Goal: Information Seeking & Learning: Learn about a topic

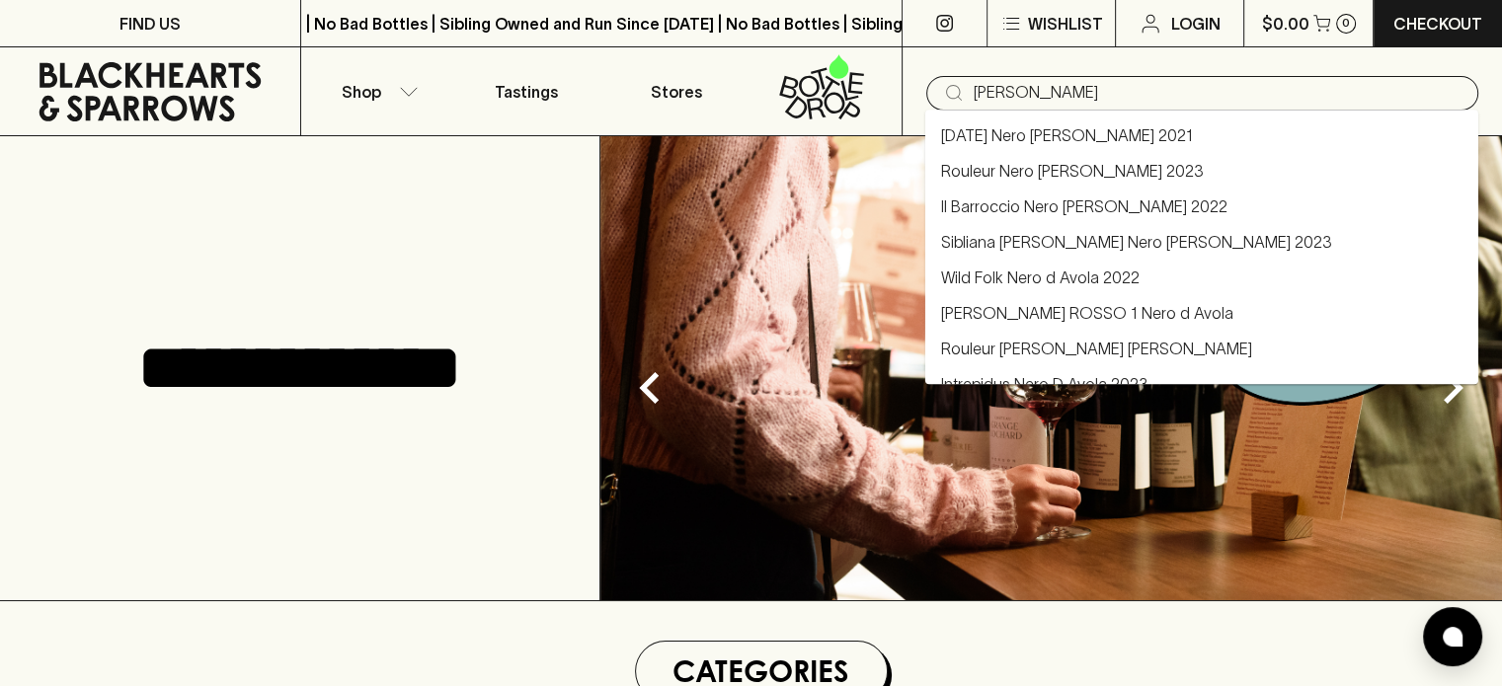
type input "[PERSON_NAME]"
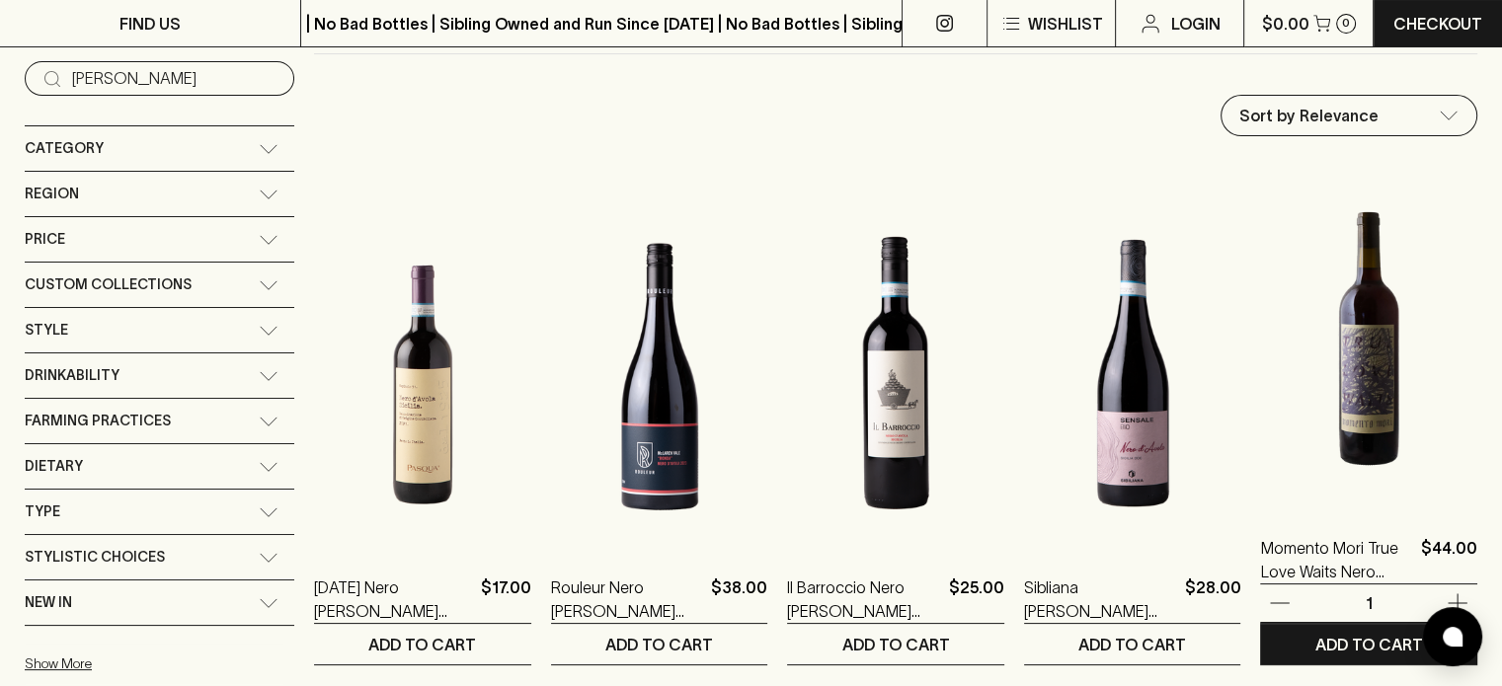
scroll to position [395, 0]
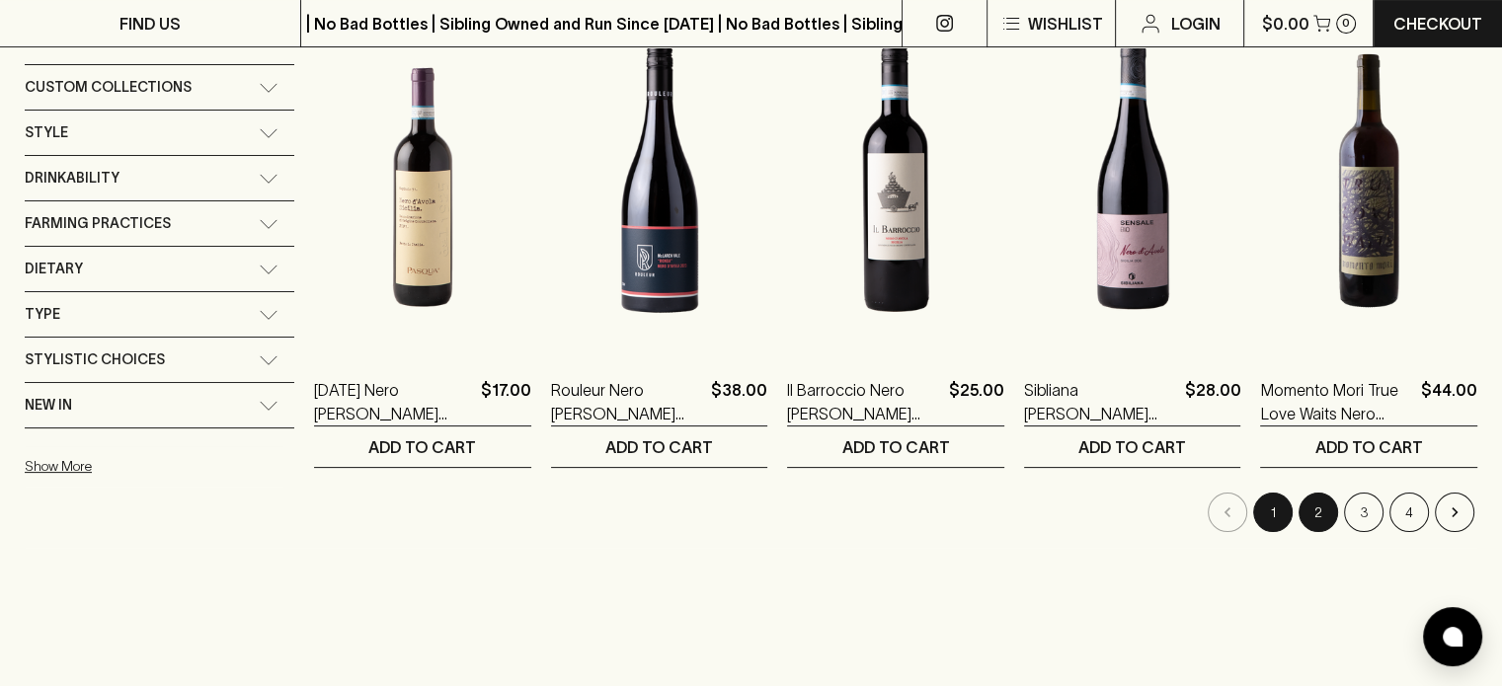
click at [1322, 512] on button "2" at bounding box center [1319, 513] width 40 height 40
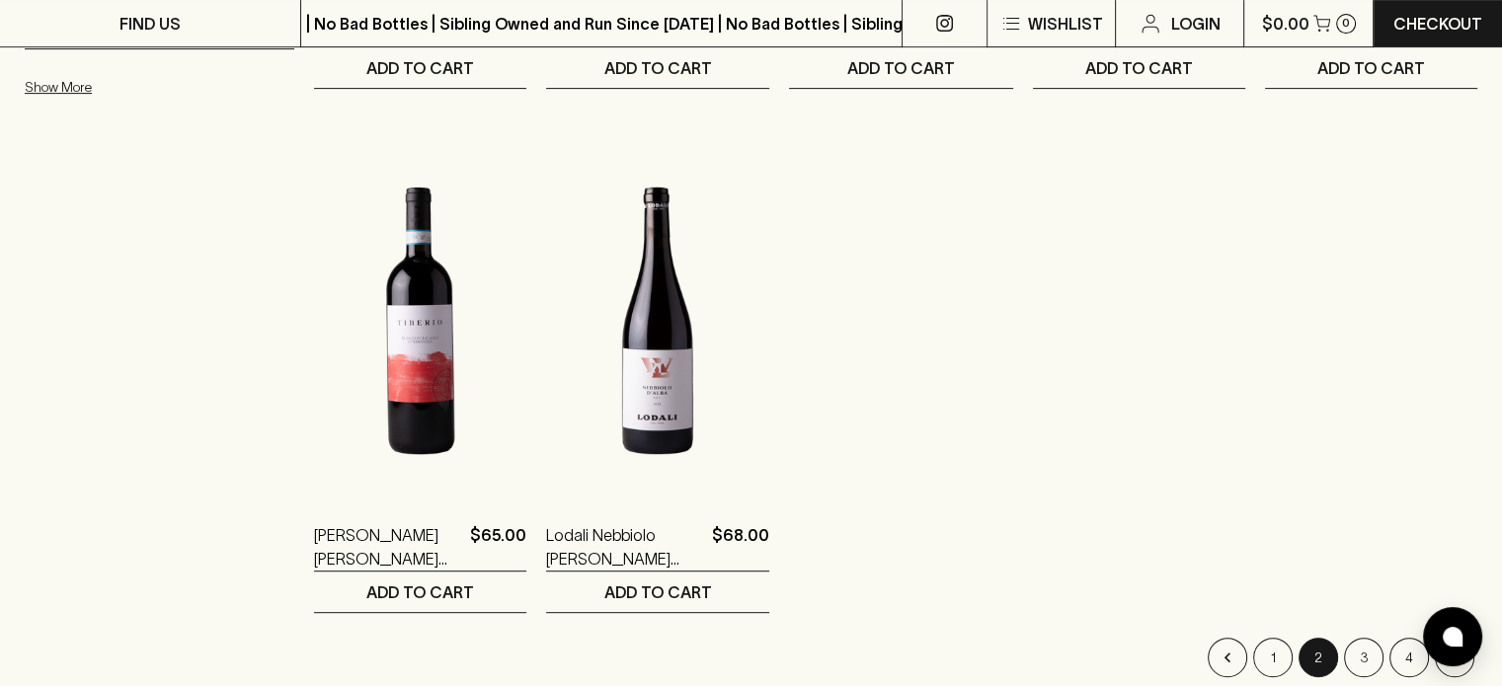
scroll to position [889, 0]
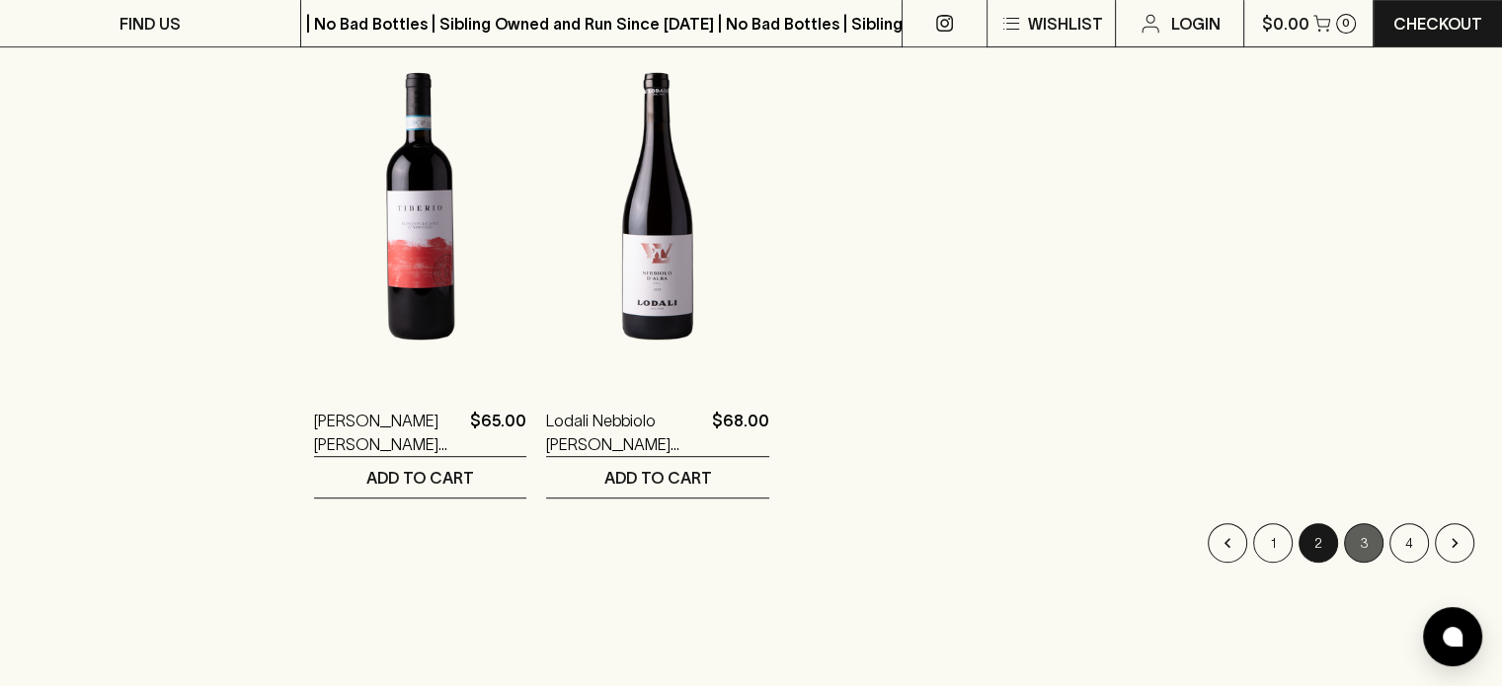
click at [1365, 550] on button "3" at bounding box center [1364, 543] width 40 height 40
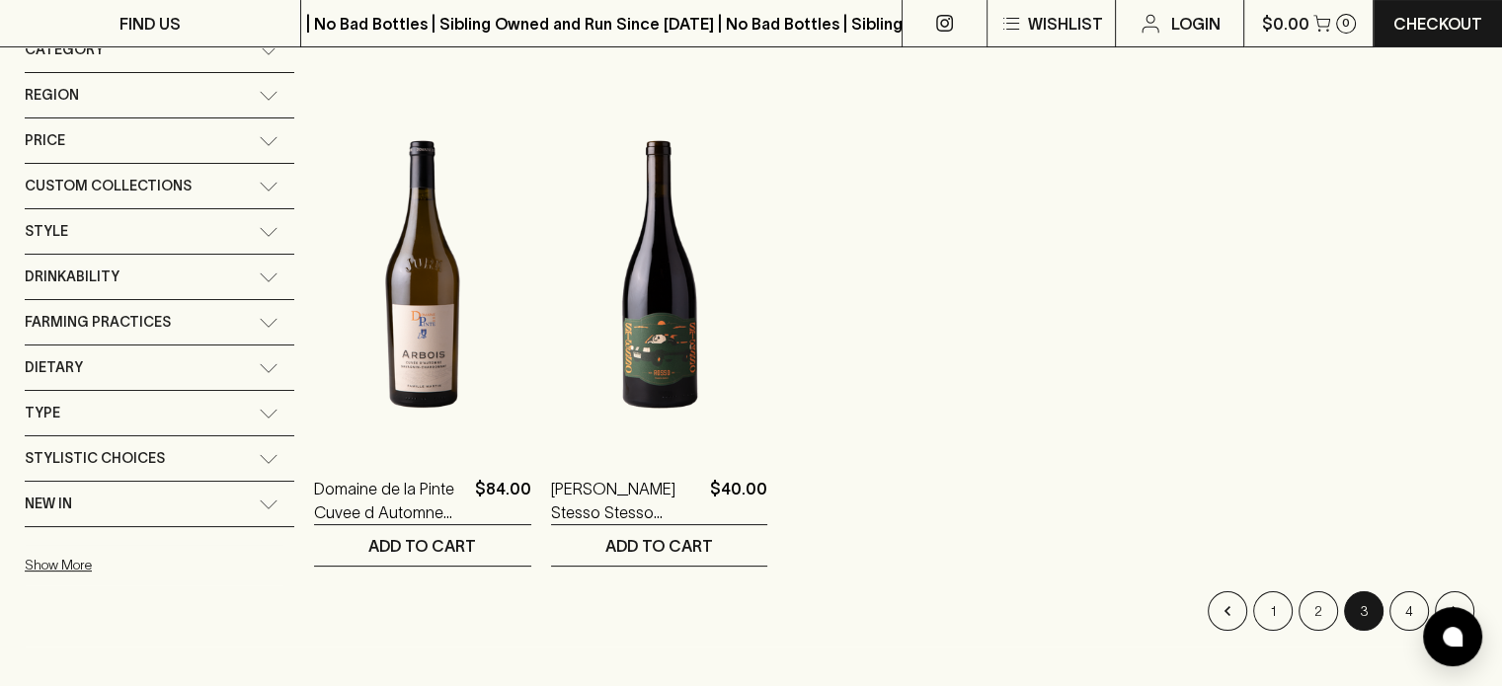
scroll to position [494, 0]
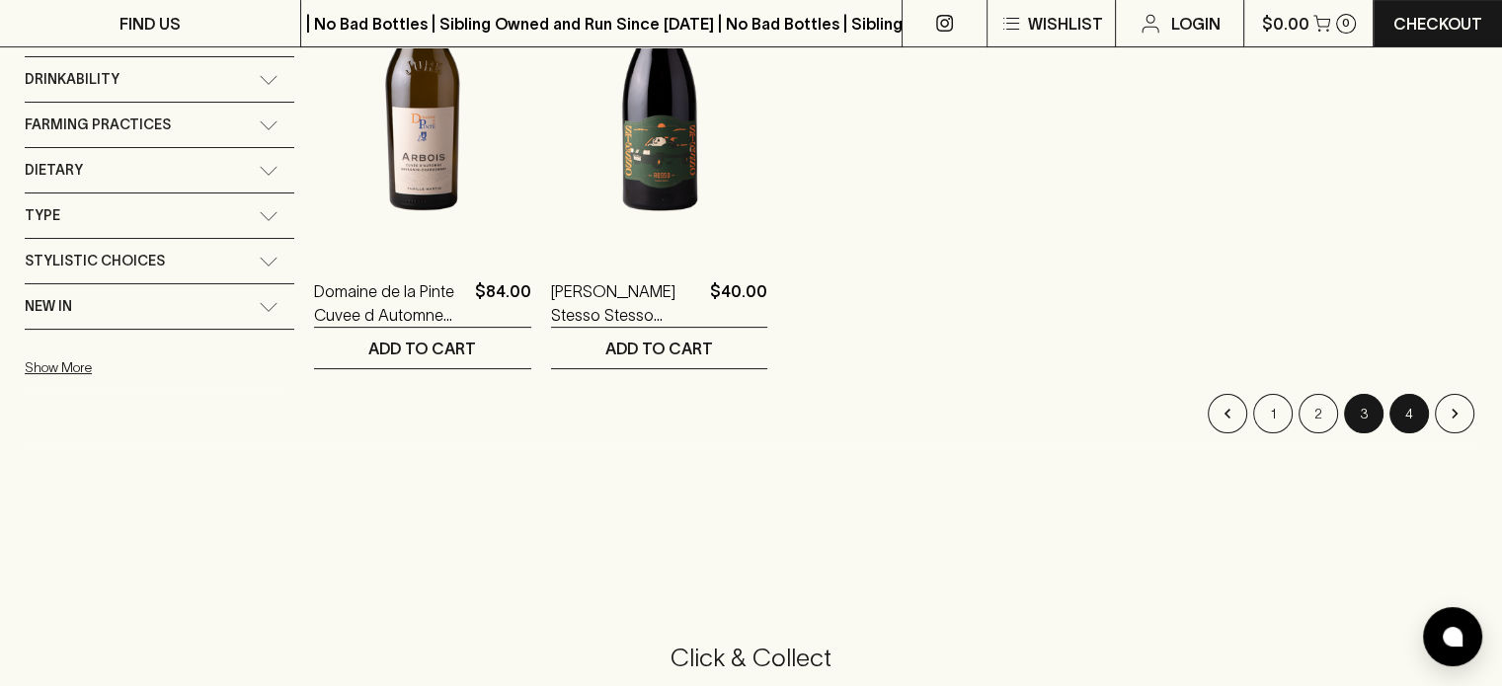
click at [1411, 418] on button "4" at bounding box center [1410, 414] width 40 height 40
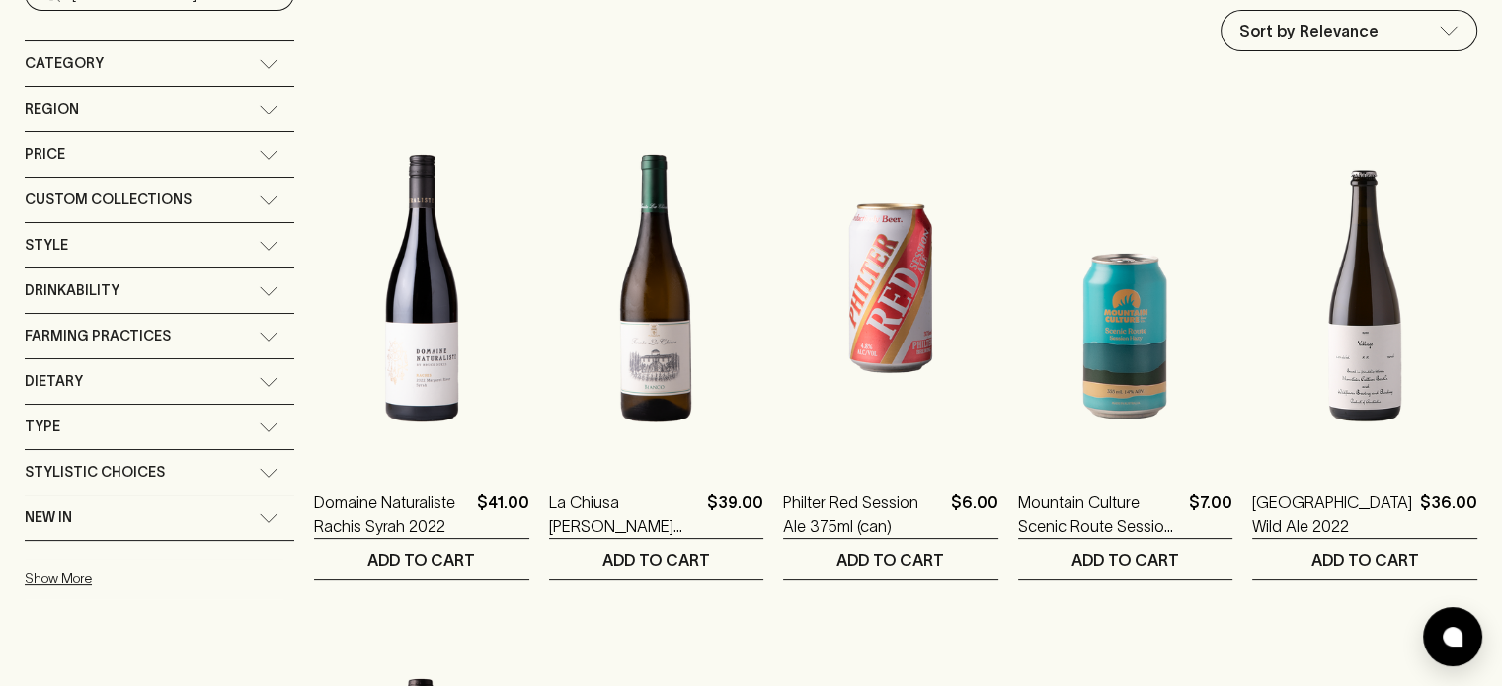
scroll to position [99, 0]
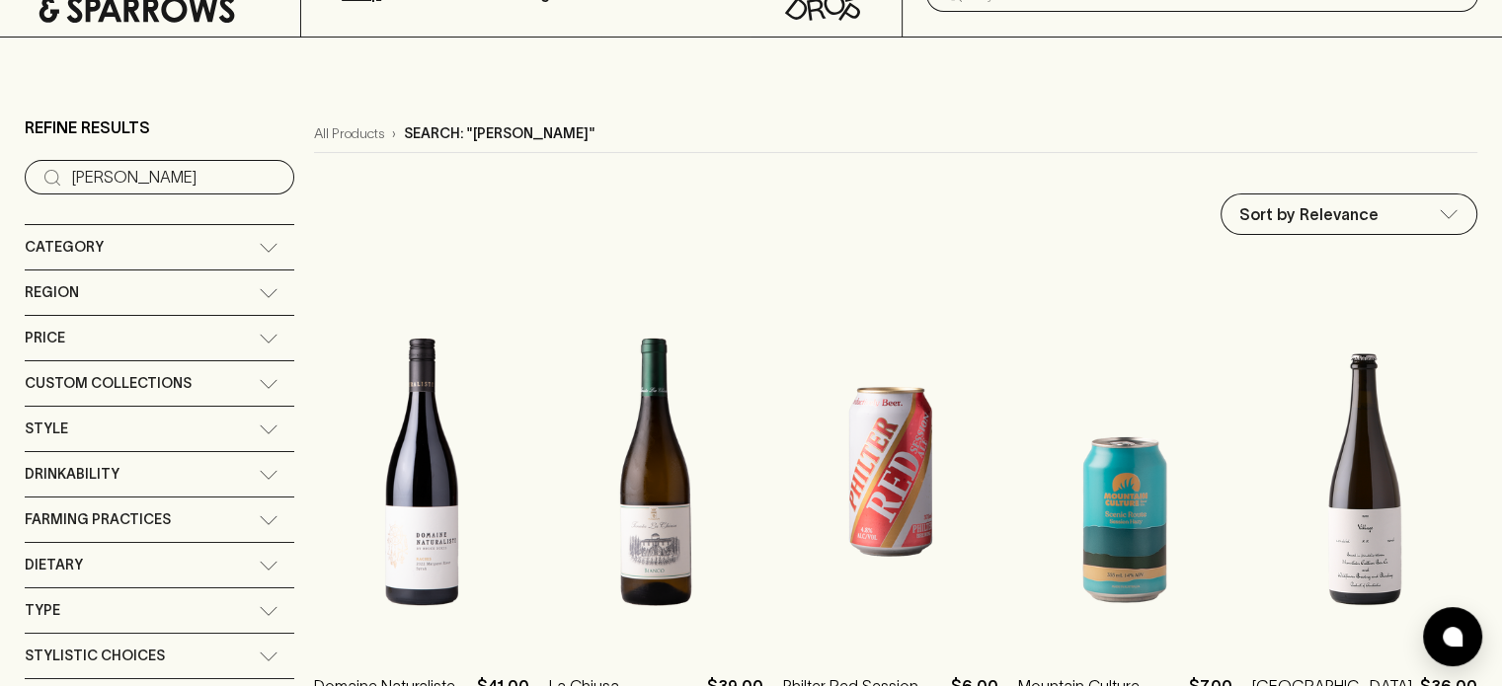
click at [259, 246] on icon at bounding box center [269, 248] width 20 height 10
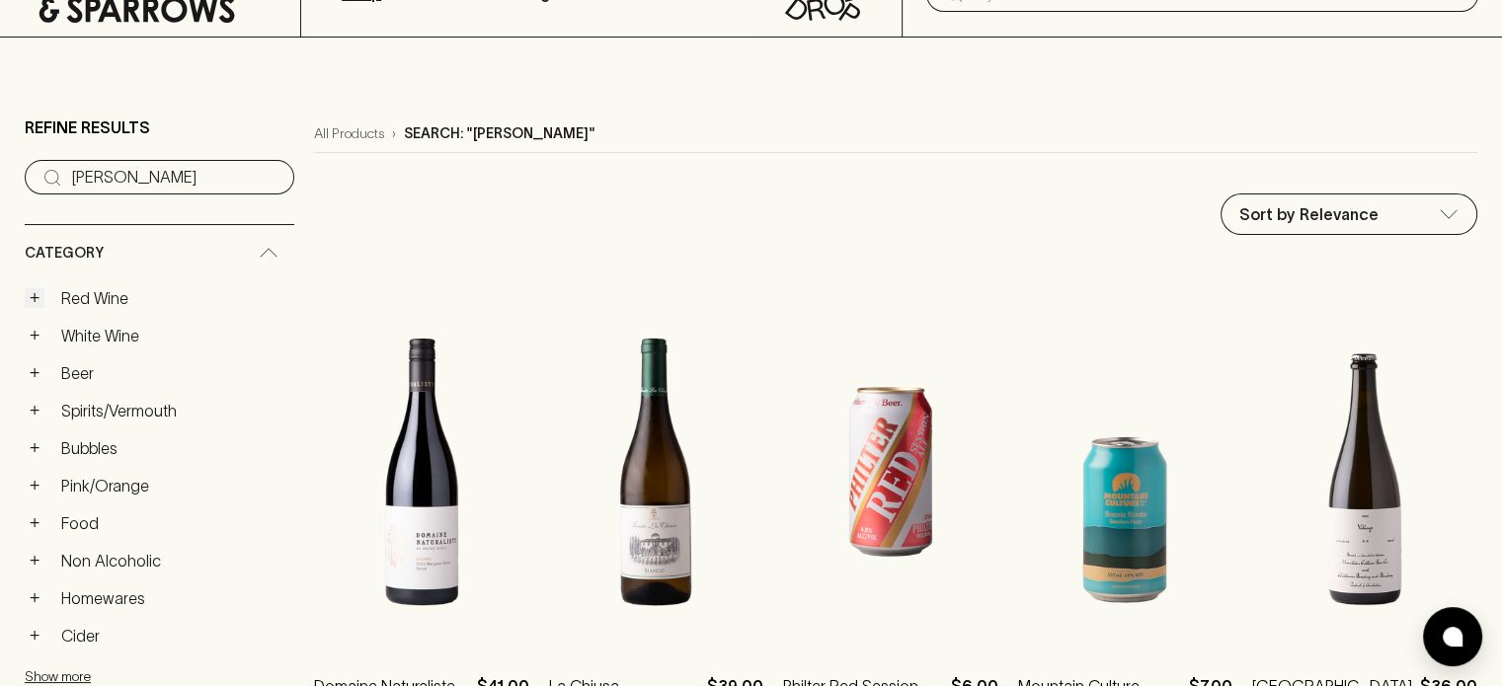
click at [32, 292] on button "+" at bounding box center [35, 298] width 20 height 20
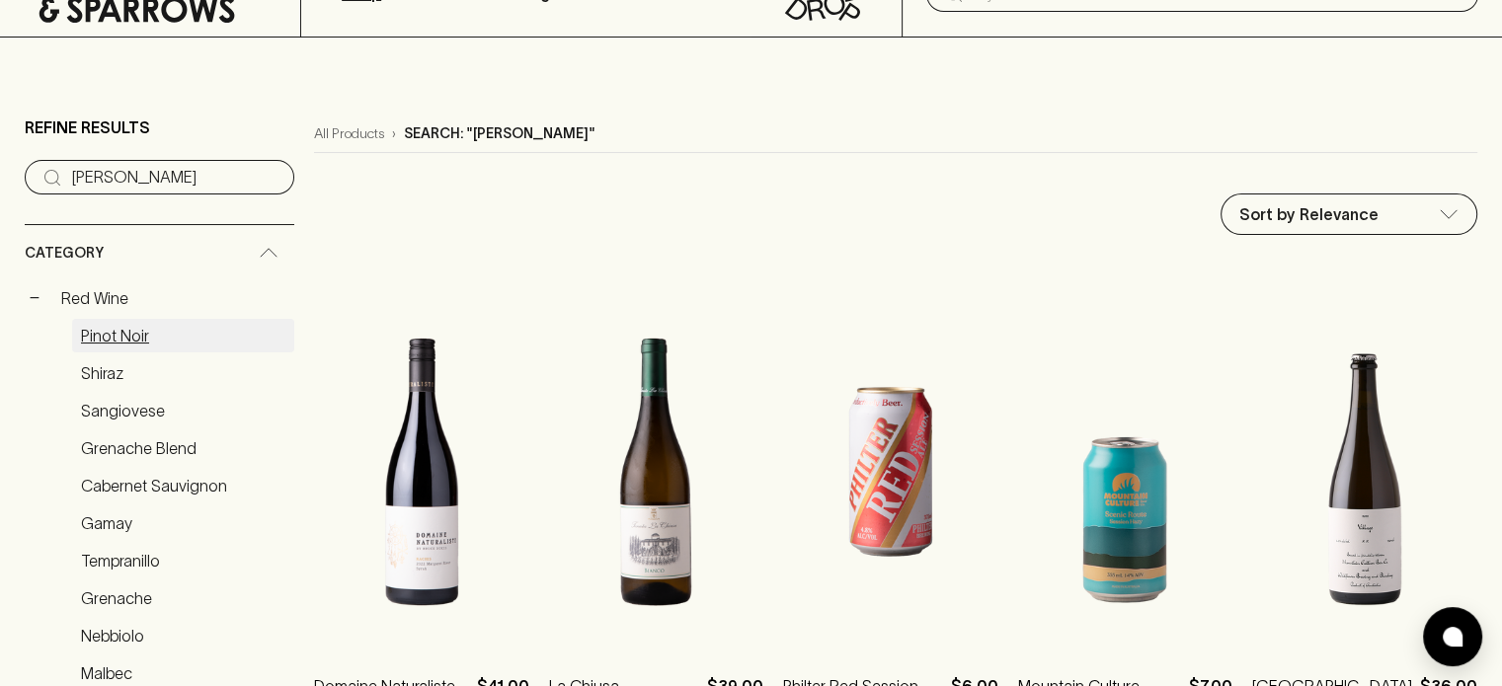
click at [119, 333] on link "Pinot Noir" at bounding box center [183, 336] width 222 height 34
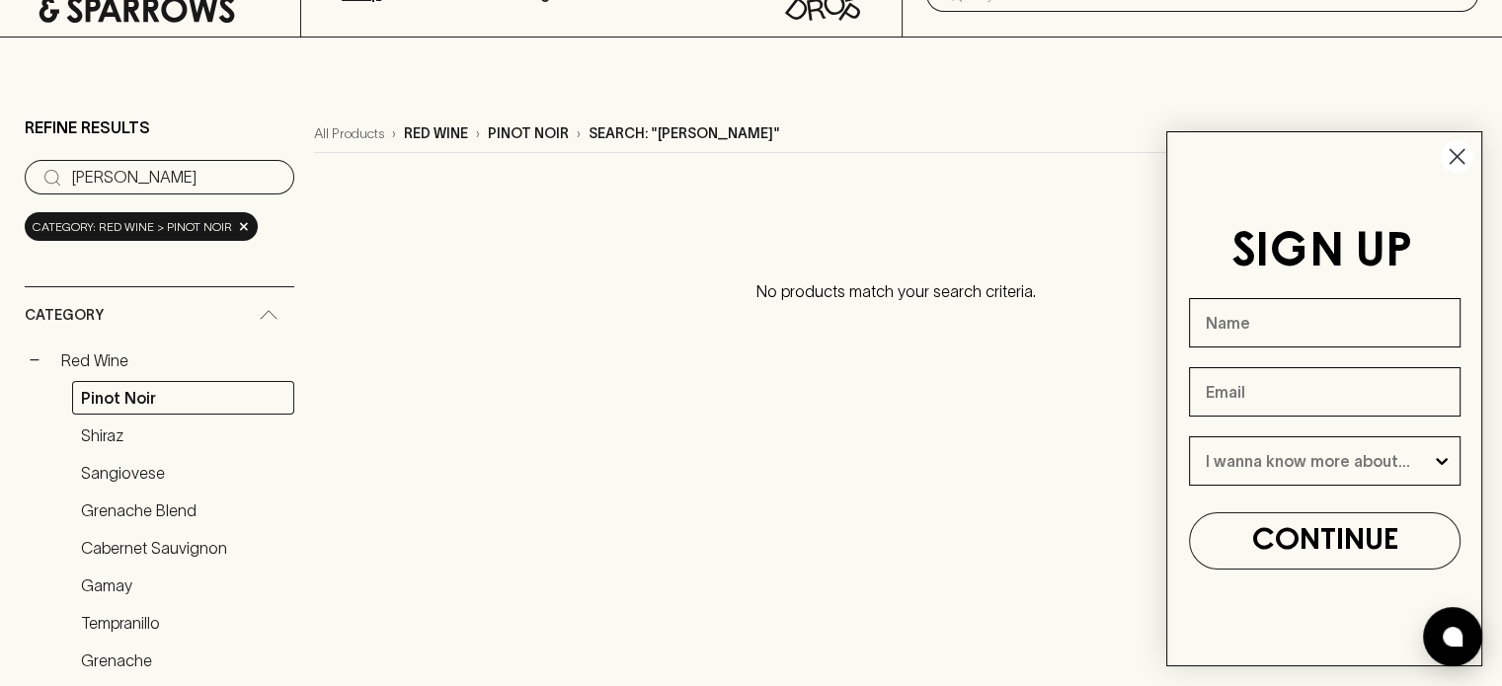
click at [1458, 160] on circle "Close dialog" at bounding box center [1457, 156] width 33 height 33
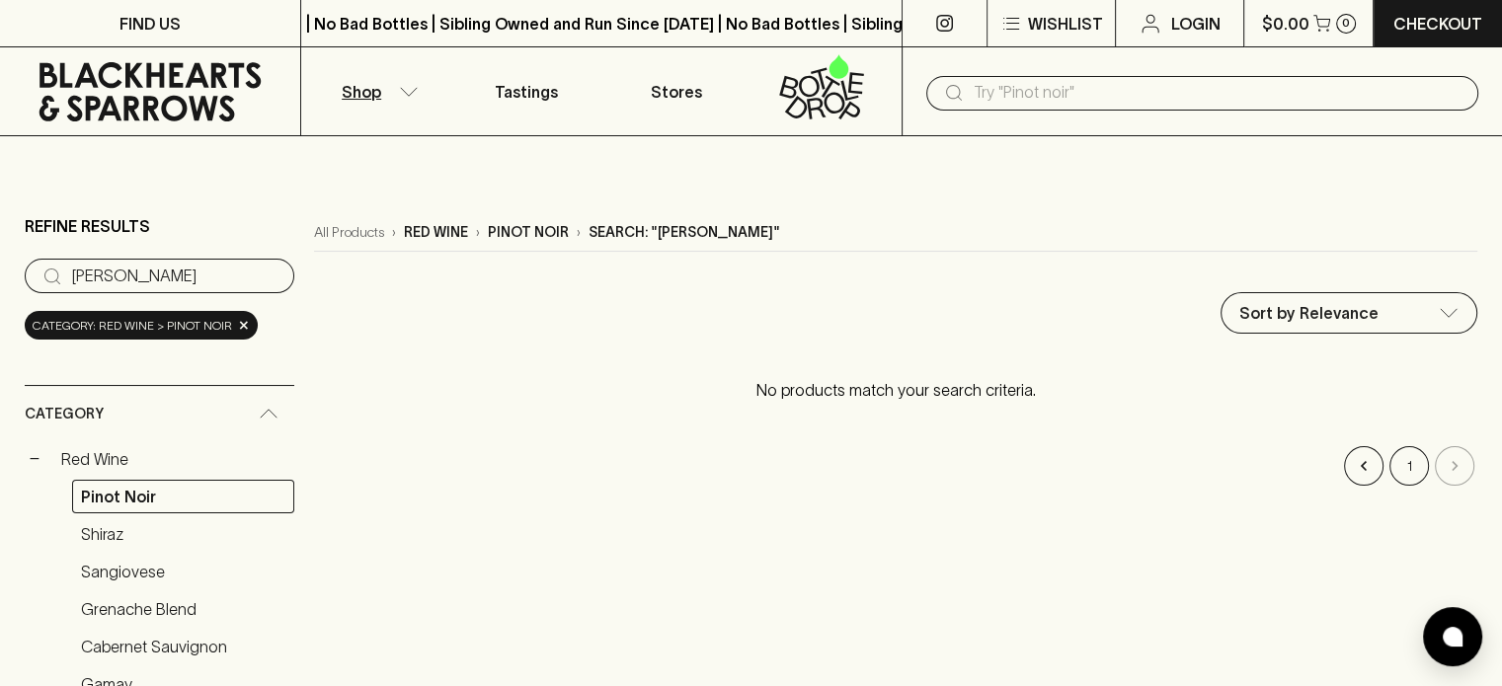
drag, startPoint x: 23, startPoint y: 278, endPoint x: -187, endPoint y: 270, distance: 209.6
click at [253, 278] on input "[PERSON_NAME]" at bounding box center [175, 277] width 206 height 32
click at [229, 325] on div "Category: red wine > pinot noir ×" at bounding box center [141, 325] width 233 height 29
click at [238, 327] on span "×" at bounding box center [244, 325] width 12 height 21
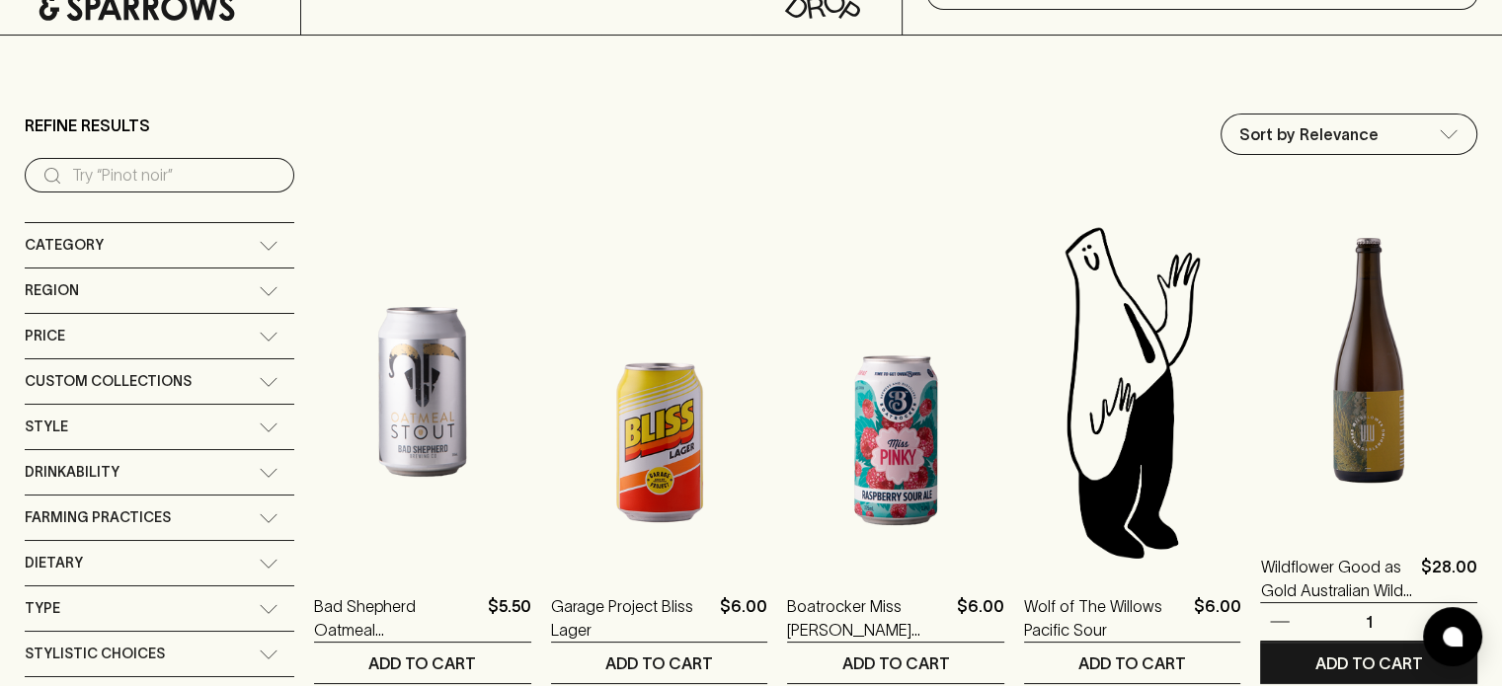
scroll to position [198, 0]
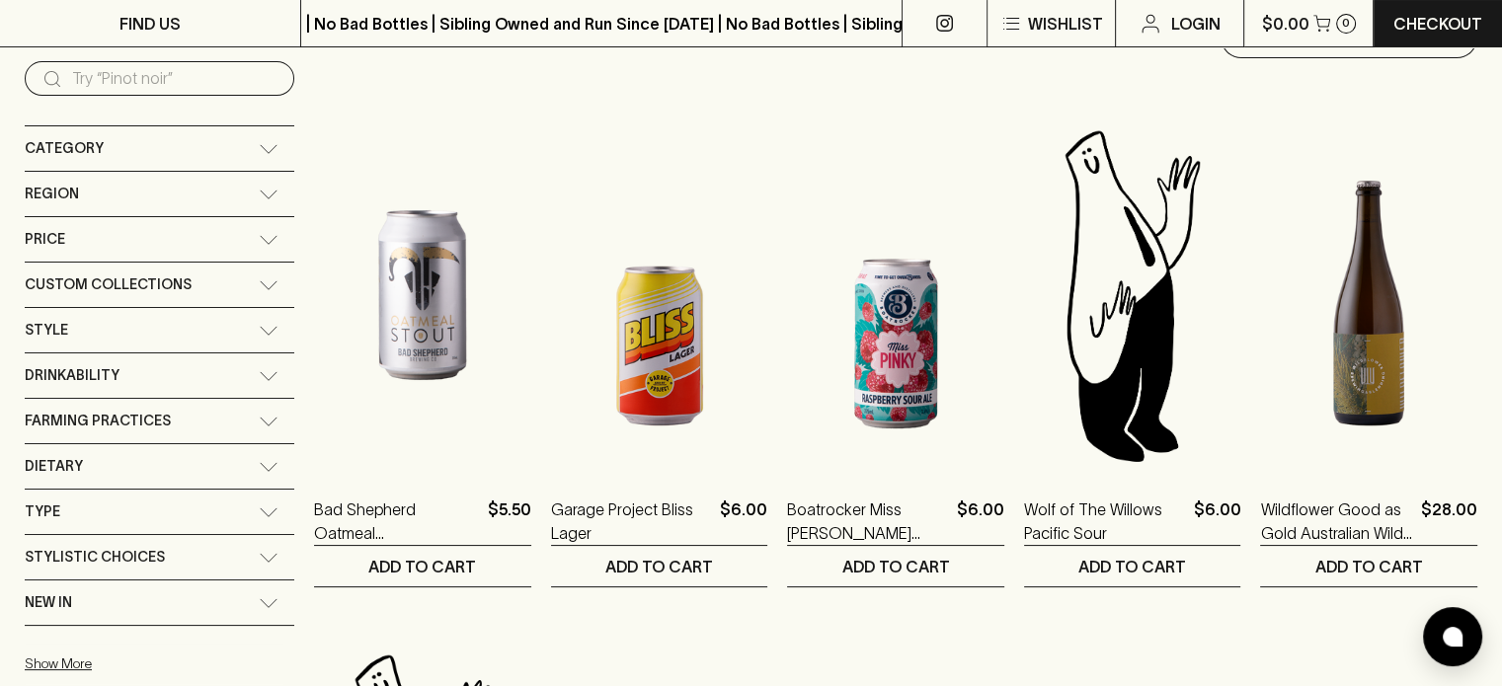
click at [259, 152] on icon at bounding box center [269, 149] width 20 height 10
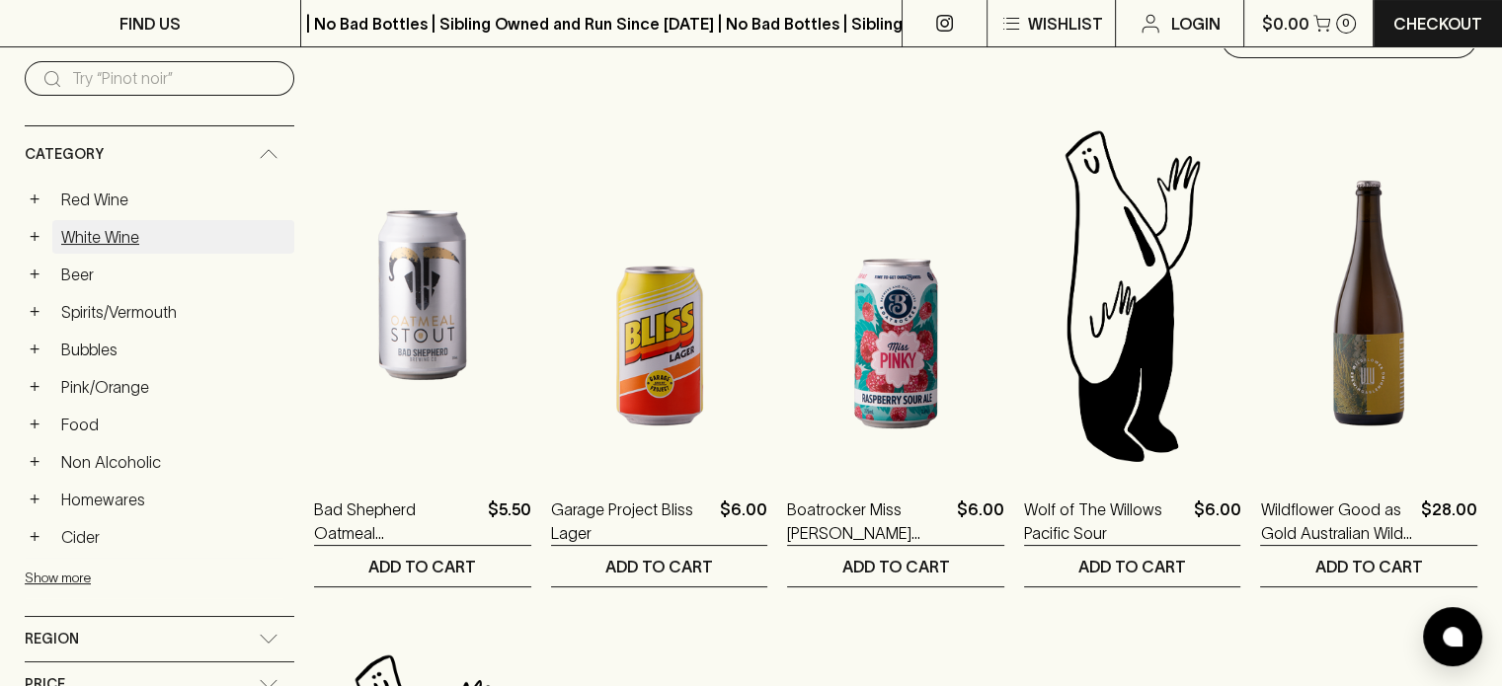
click at [112, 236] on link "White Wine" at bounding box center [173, 237] width 242 height 34
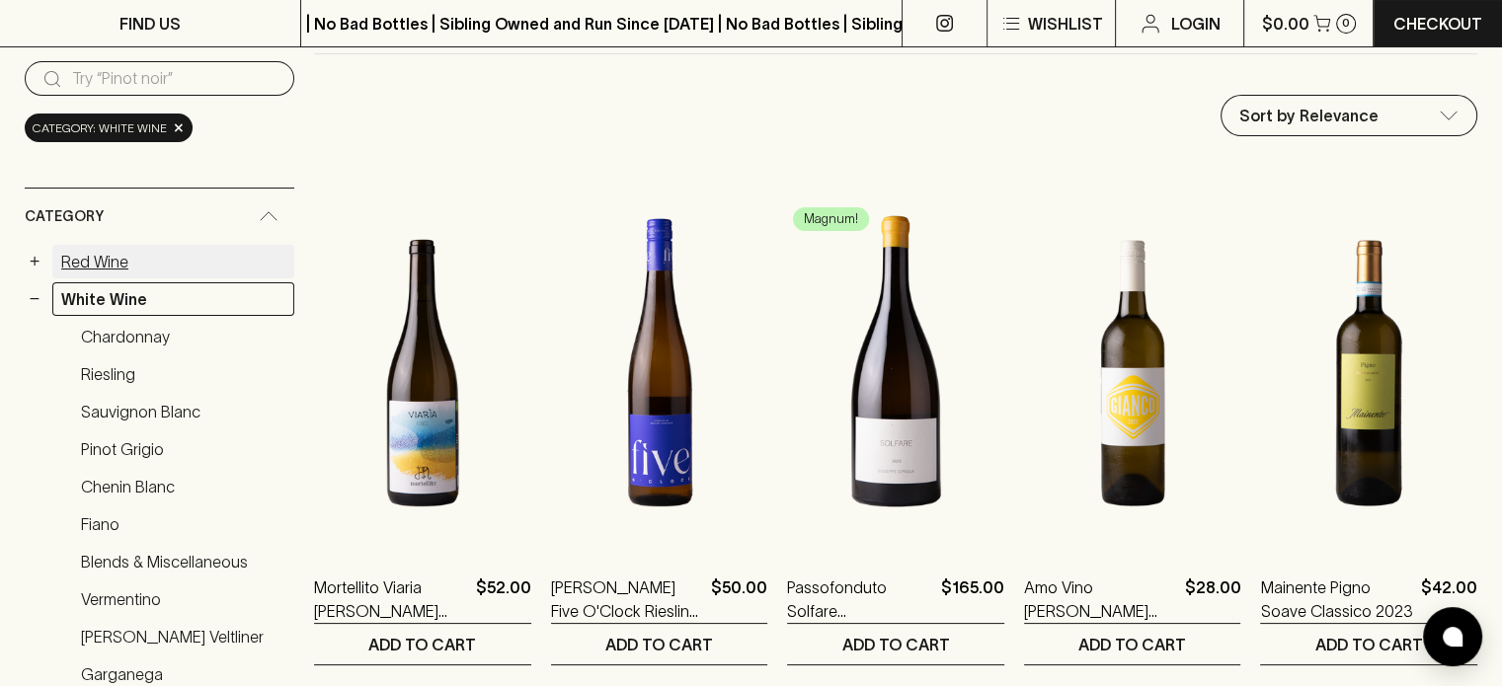
click at [111, 258] on link "Red Wine" at bounding box center [173, 262] width 242 height 34
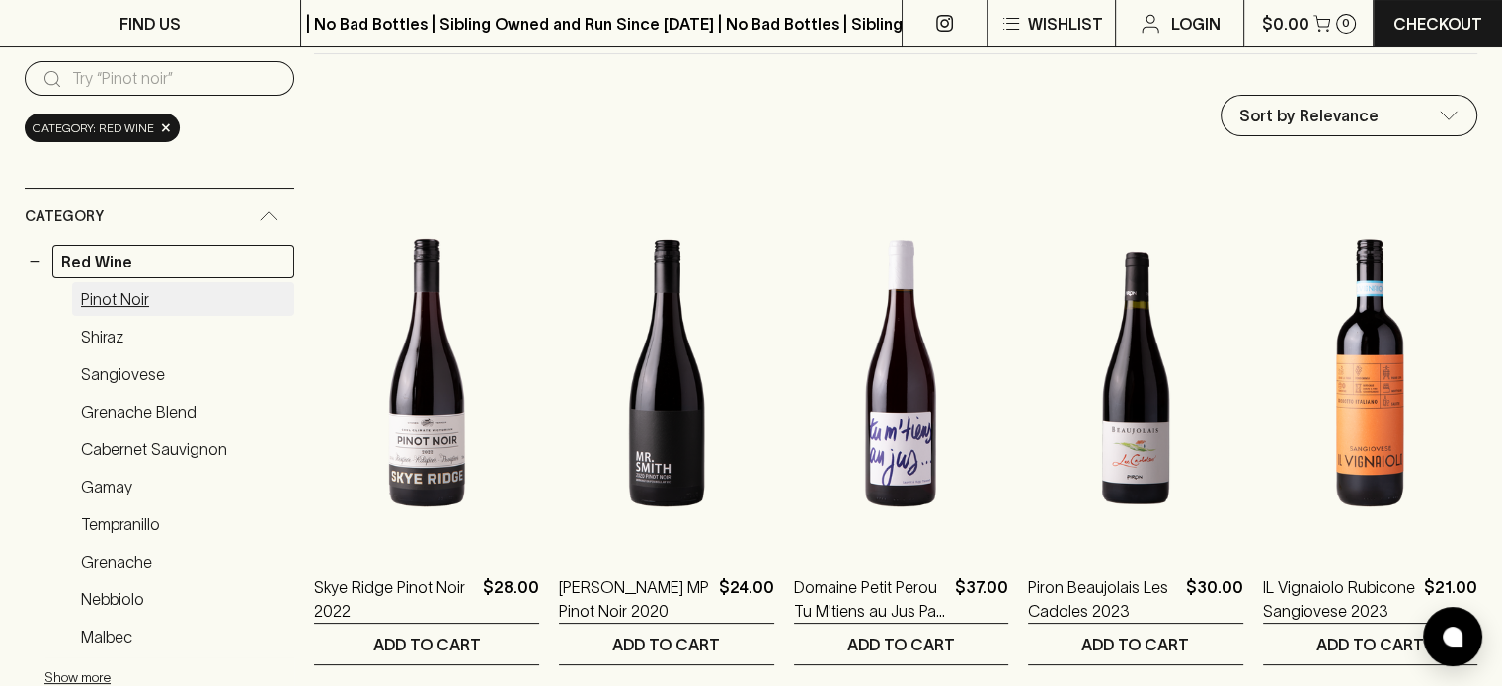
click at [118, 296] on link "Pinot Noir" at bounding box center [183, 299] width 222 height 34
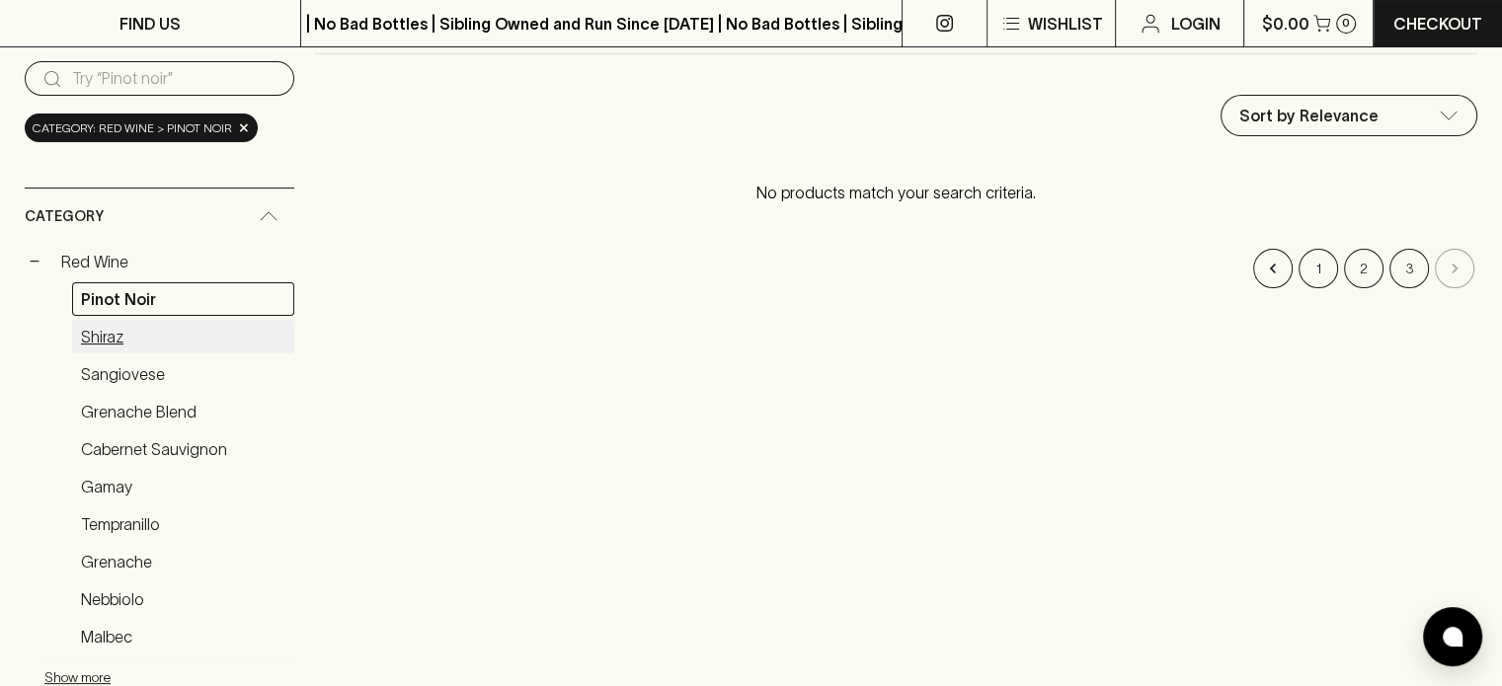
click at [109, 340] on link "Shiraz" at bounding box center [183, 337] width 222 height 34
click at [130, 300] on link "Pinot Noir" at bounding box center [183, 299] width 222 height 34
click at [118, 262] on link "Red Wine" at bounding box center [173, 262] width 242 height 34
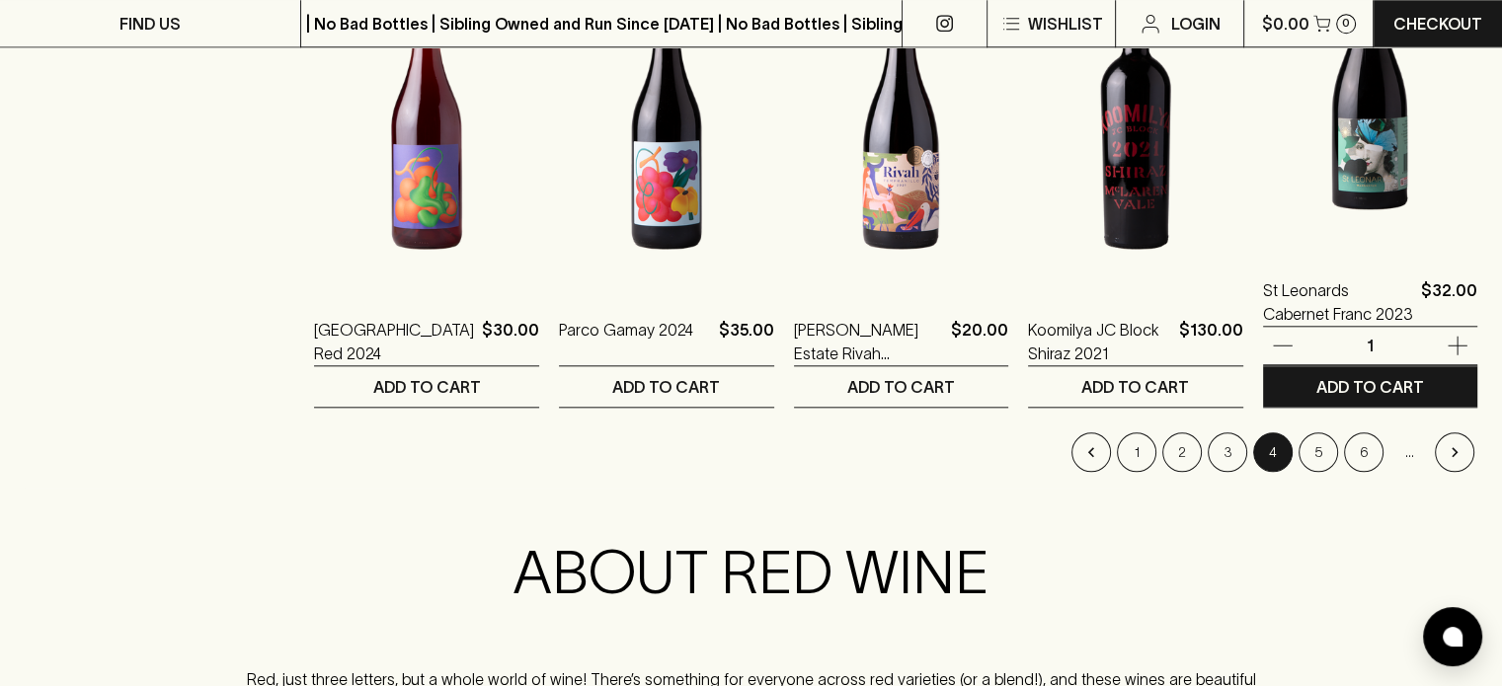
scroll to position [2074, 0]
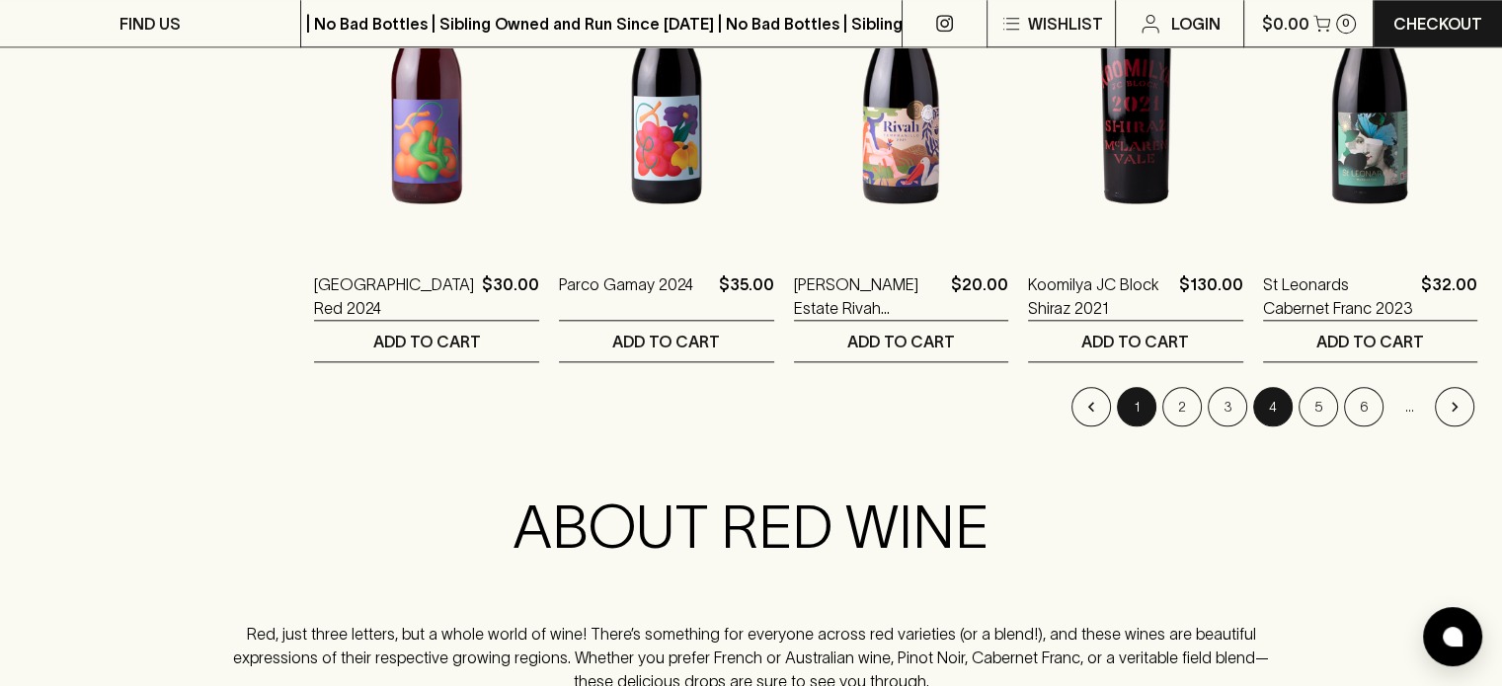
click at [1147, 400] on button "1" at bounding box center [1137, 407] width 40 height 40
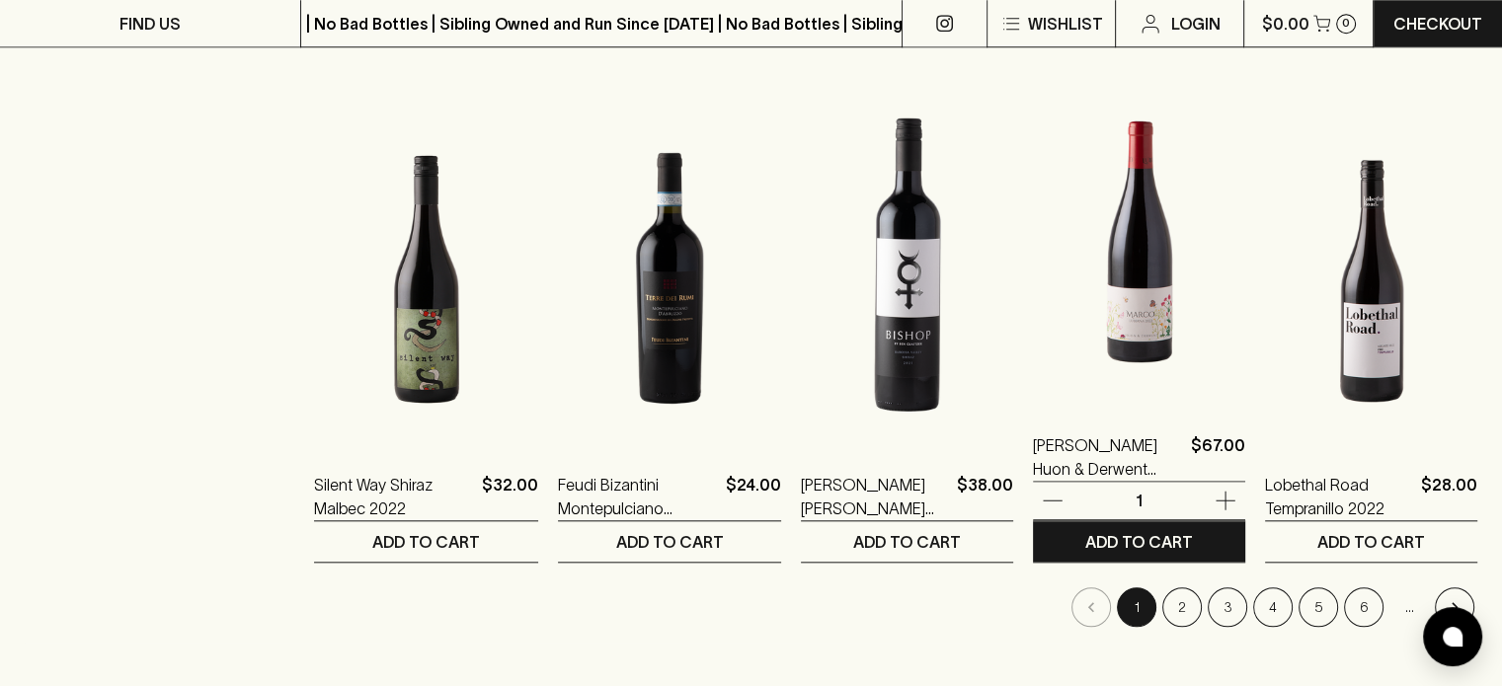
scroll to position [1876, 0]
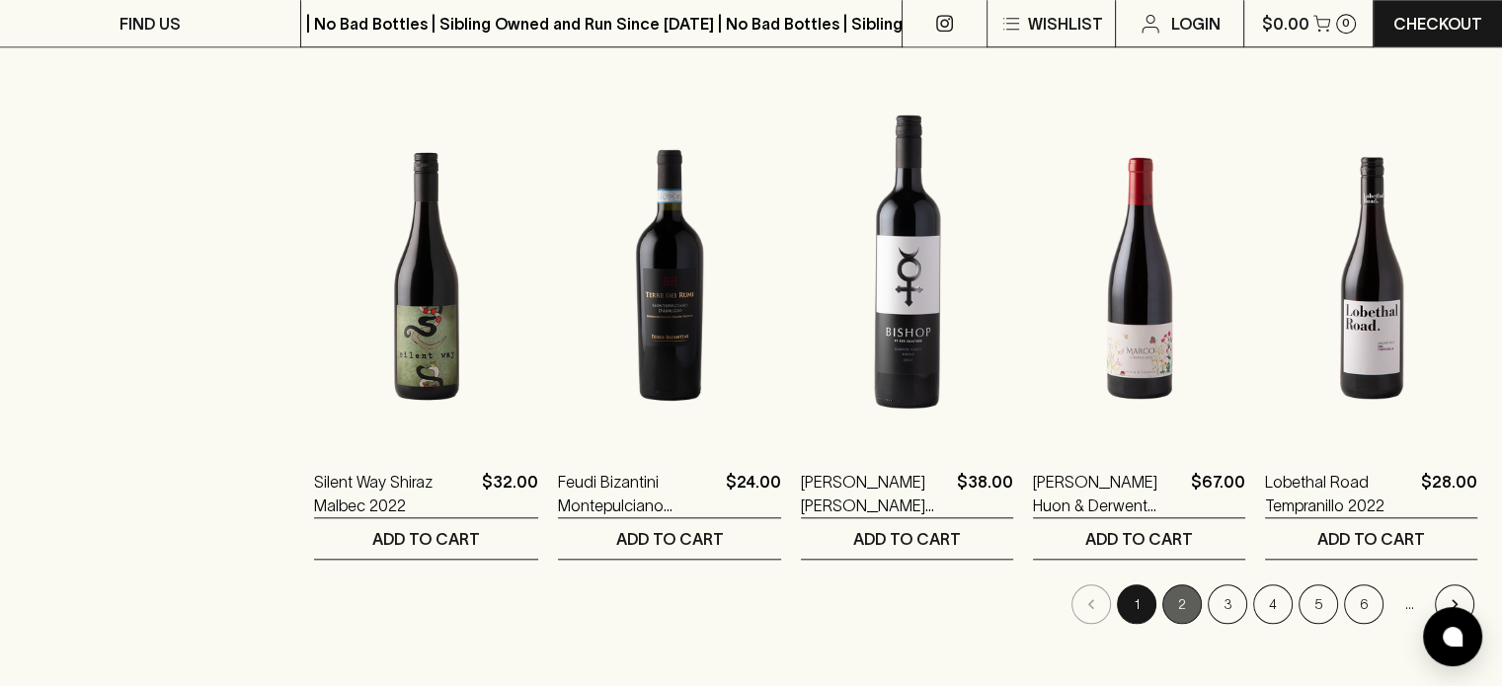
click at [1187, 603] on button "2" at bounding box center [1182, 605] width 40 height 40
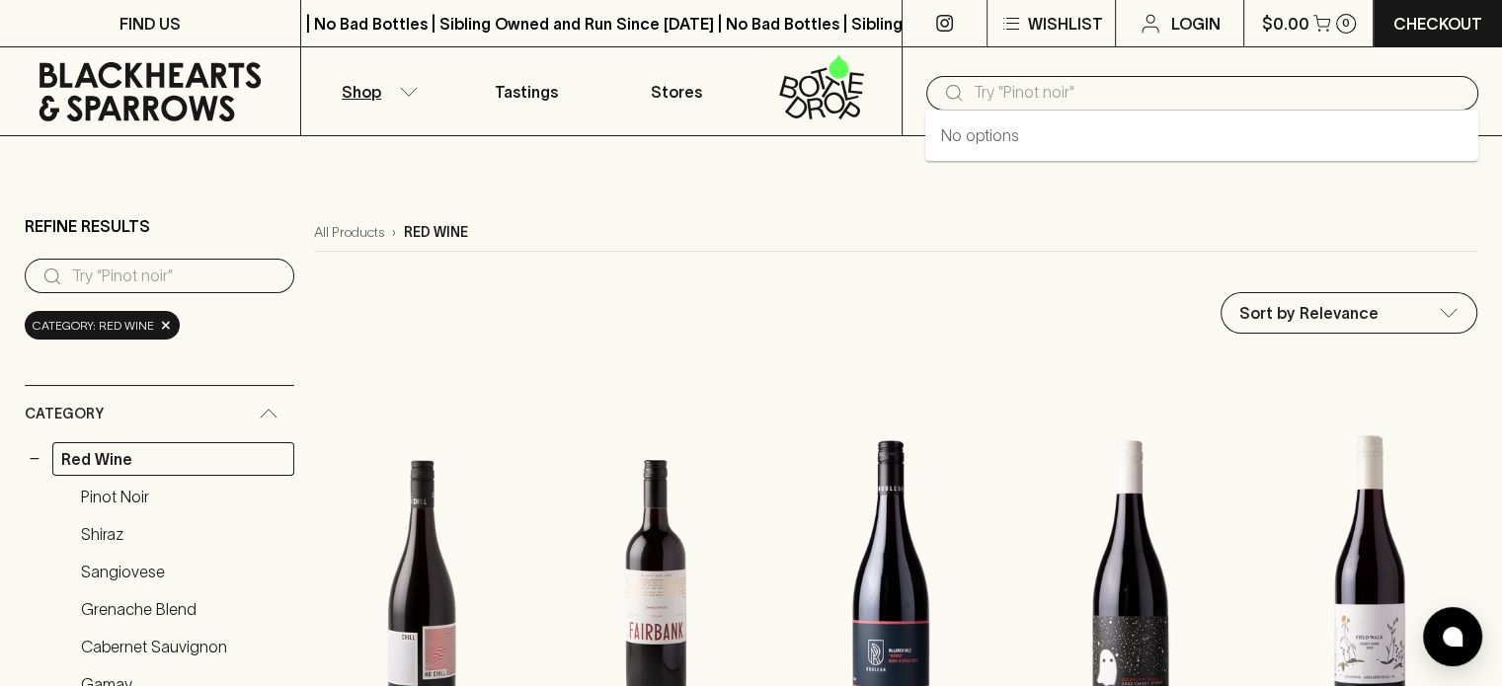
click at [1161, 102] on input "text" at bounding box center [1218, 93] width 489 height 32
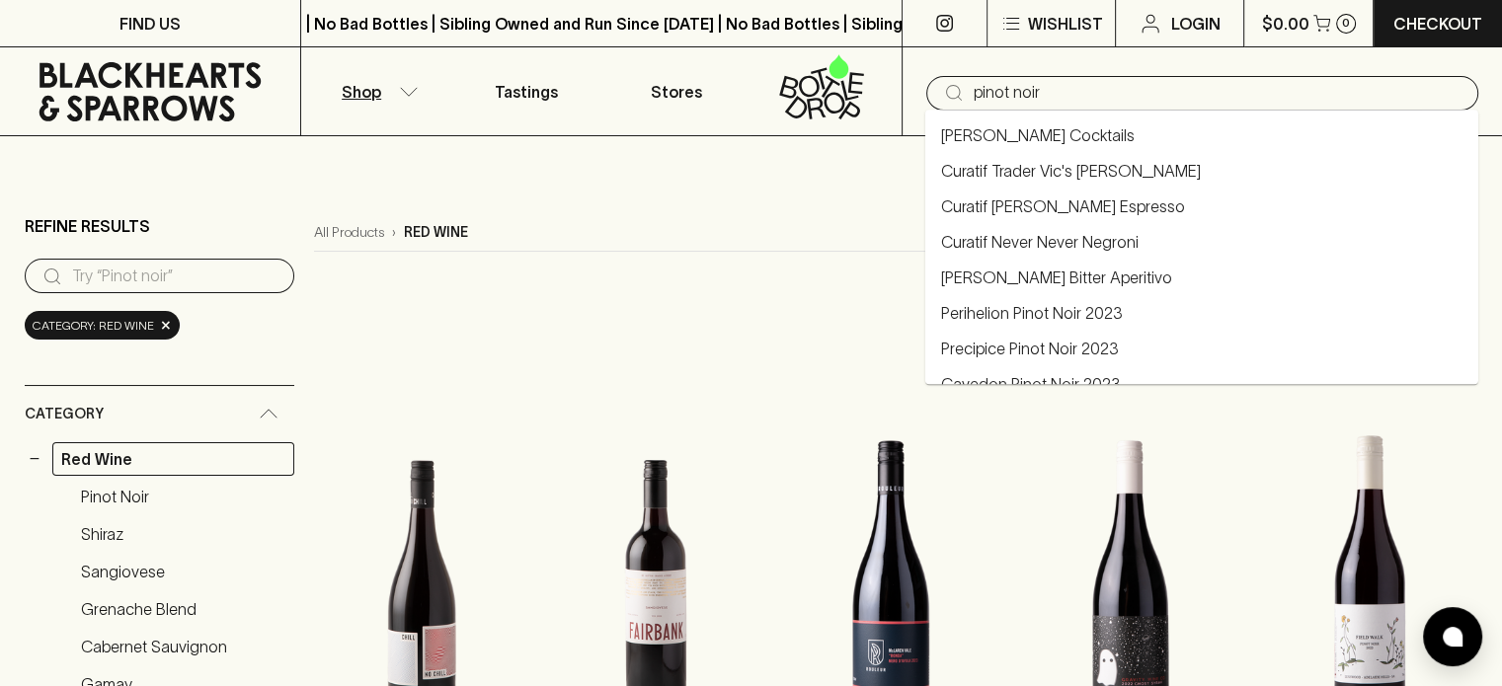
type input "pinot noir"
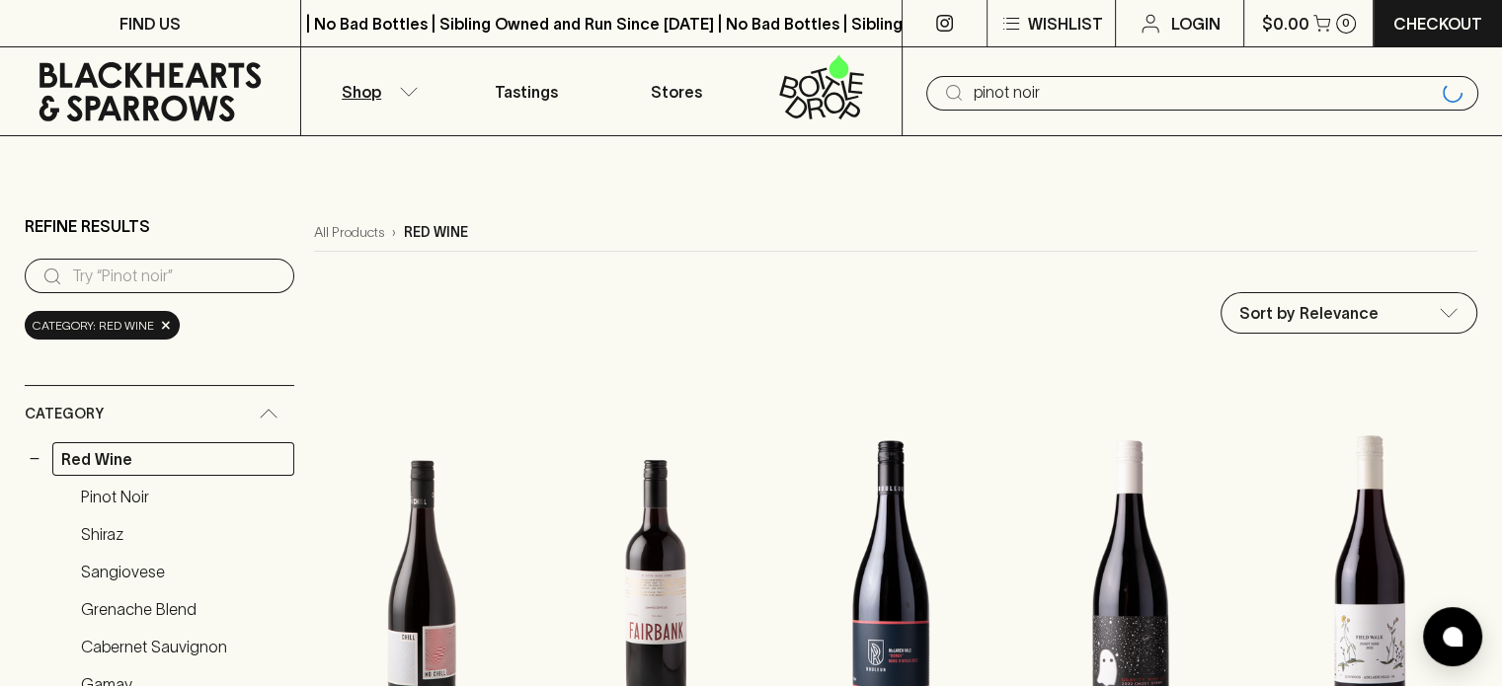
type input "pinot noir"
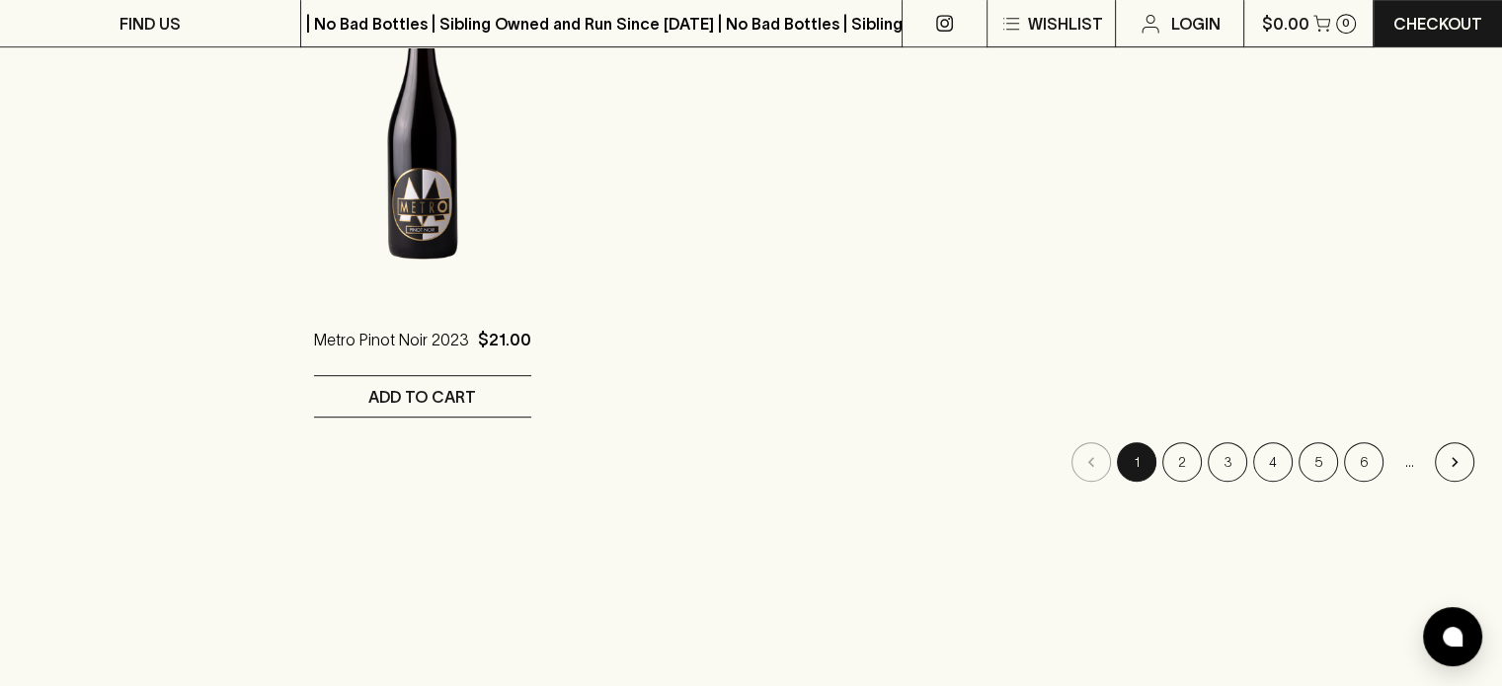
scroll to position [988, 0]
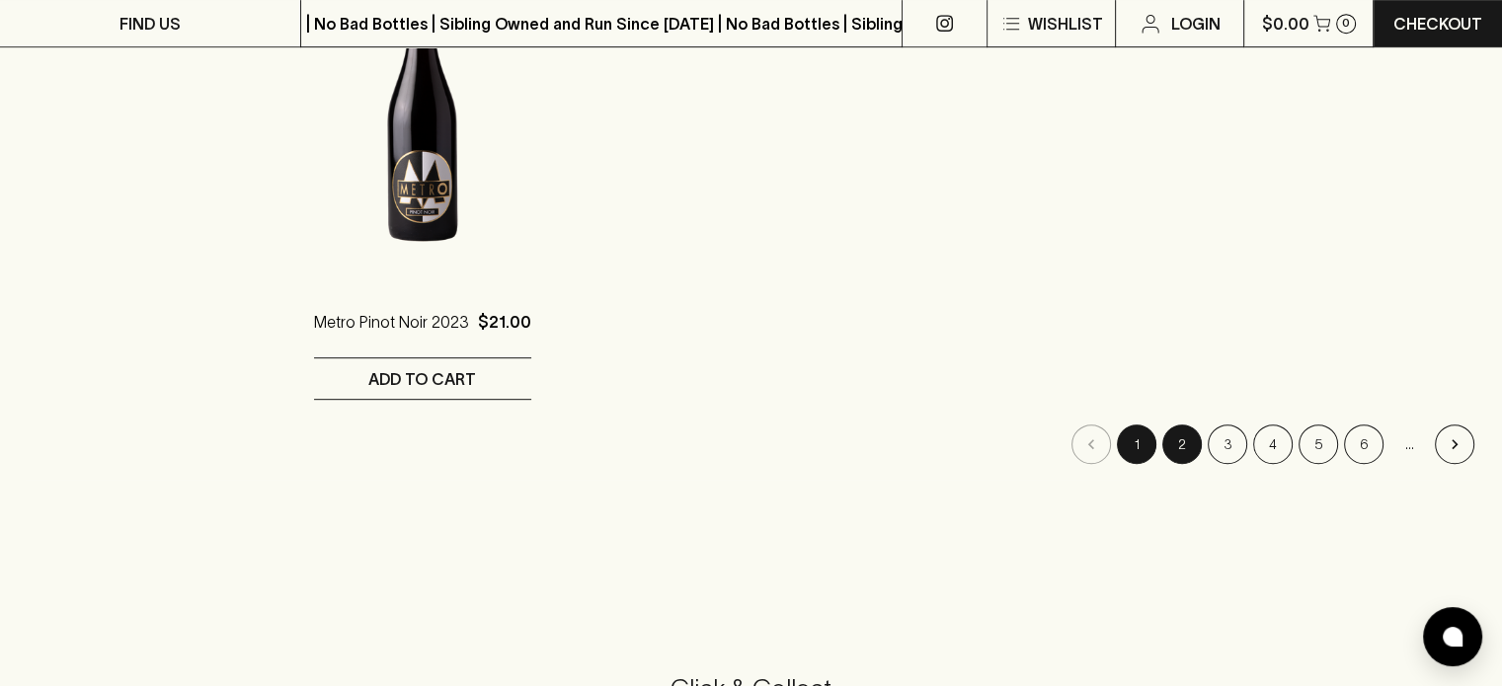
click at [1180, 440] on button "2" at bounding box center [1182, 445] width 40 height 40
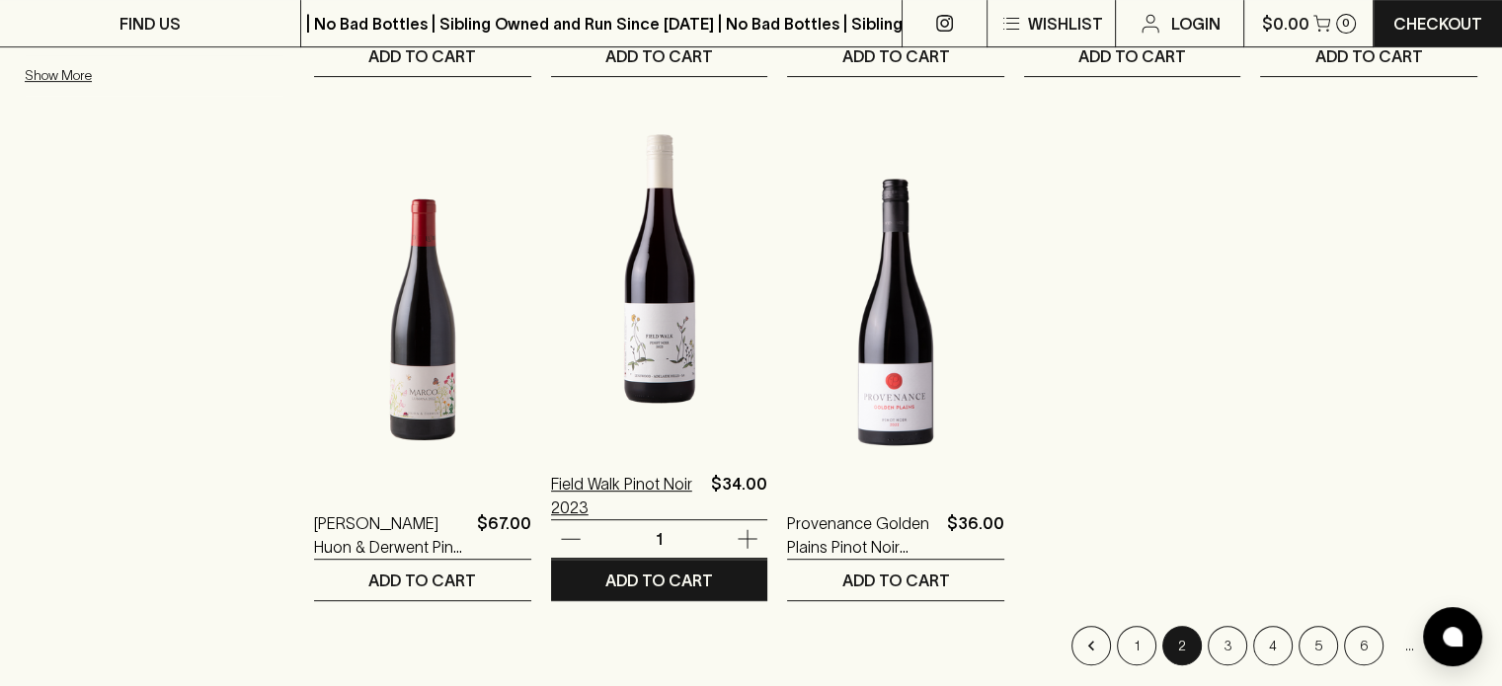
scroll to position [790, 0]
